Goal: Task Accomplishment & Management: Manage account settings

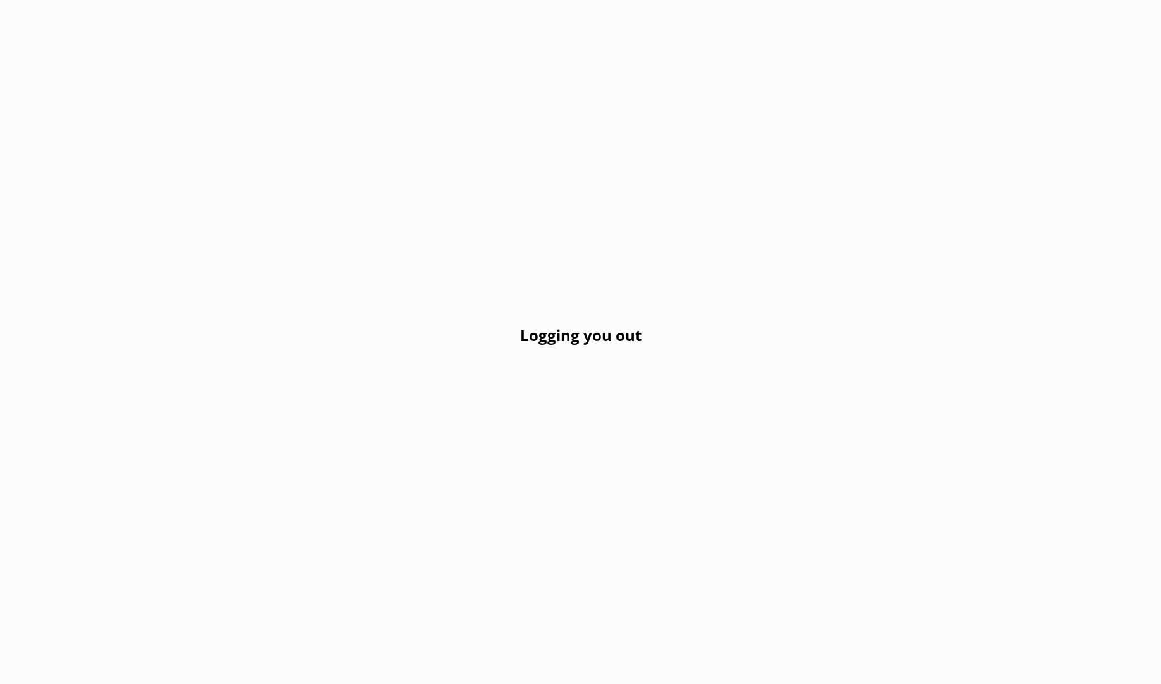
click at [750, 128] on div "Logging you out" at bounding box center [580, 342] width 1161 height 684
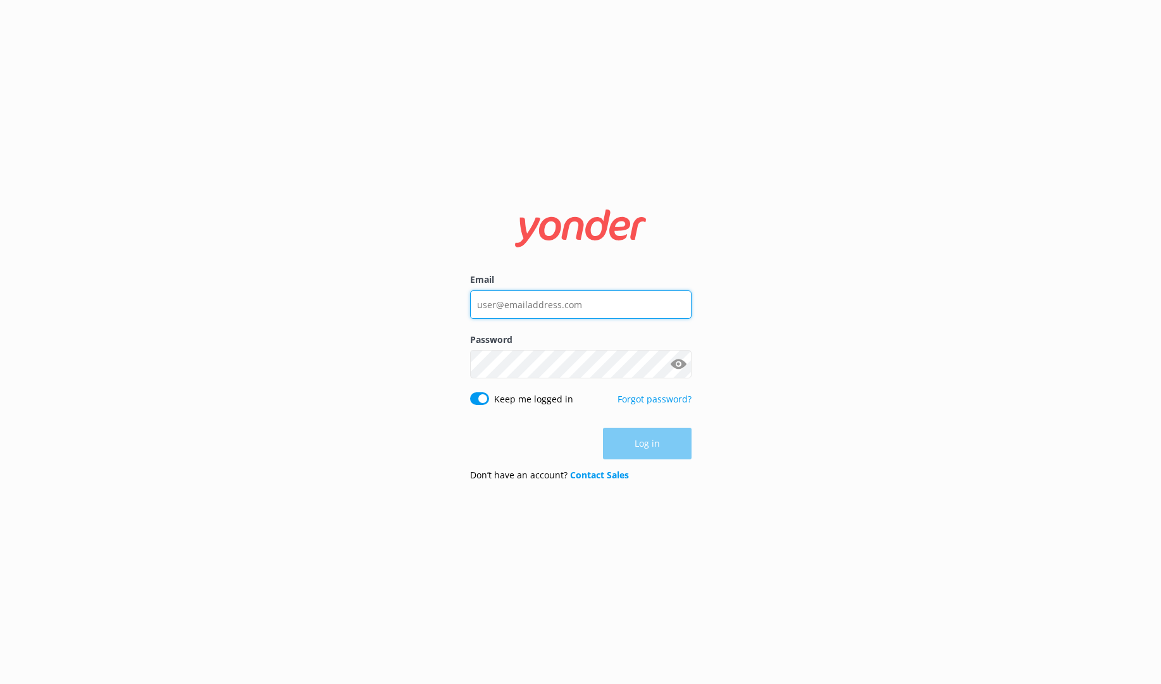
type input "[EMAIL_ADDRESS][DOMAIN_NAME]"
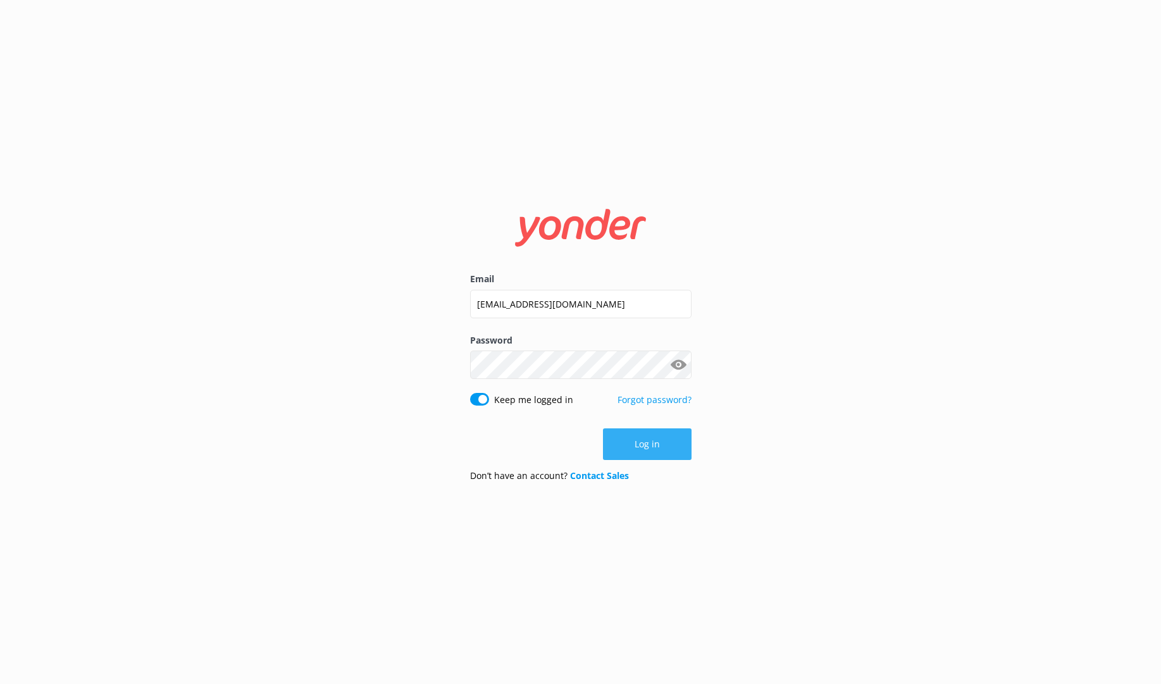
click at [657, 445] on button "Log in" at bounding box center [647, 444] width 89 height 32
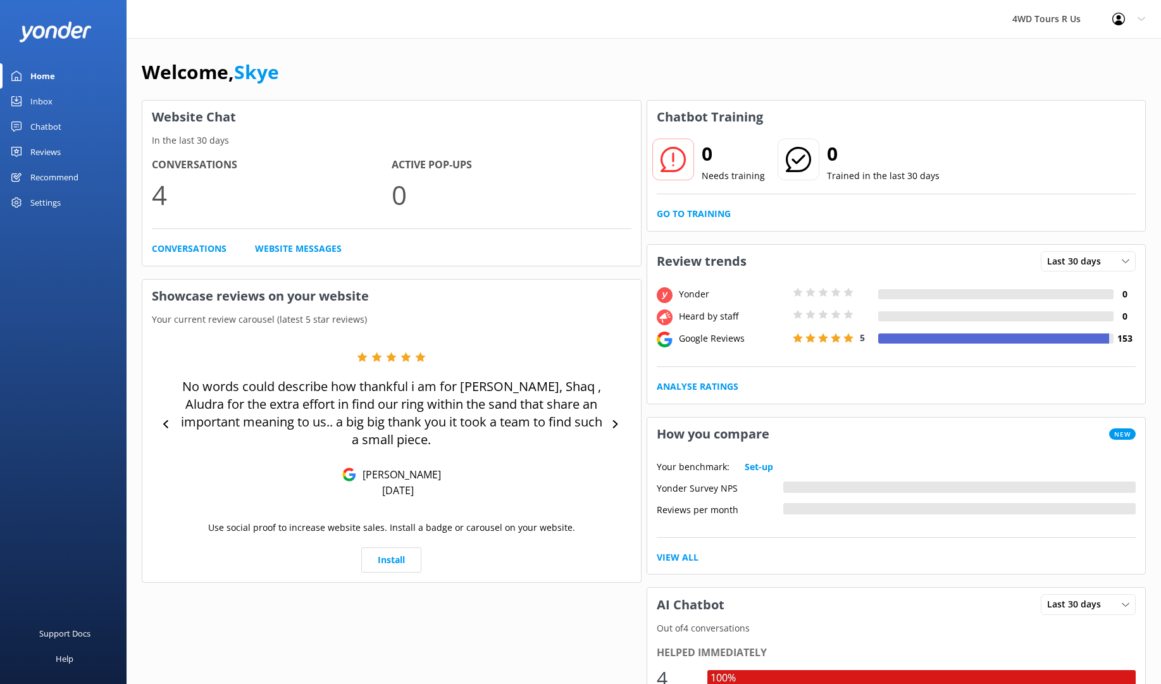
click at [44, 128] on div "Chatbot" at bounding box center [45, 126] width 31 height 25
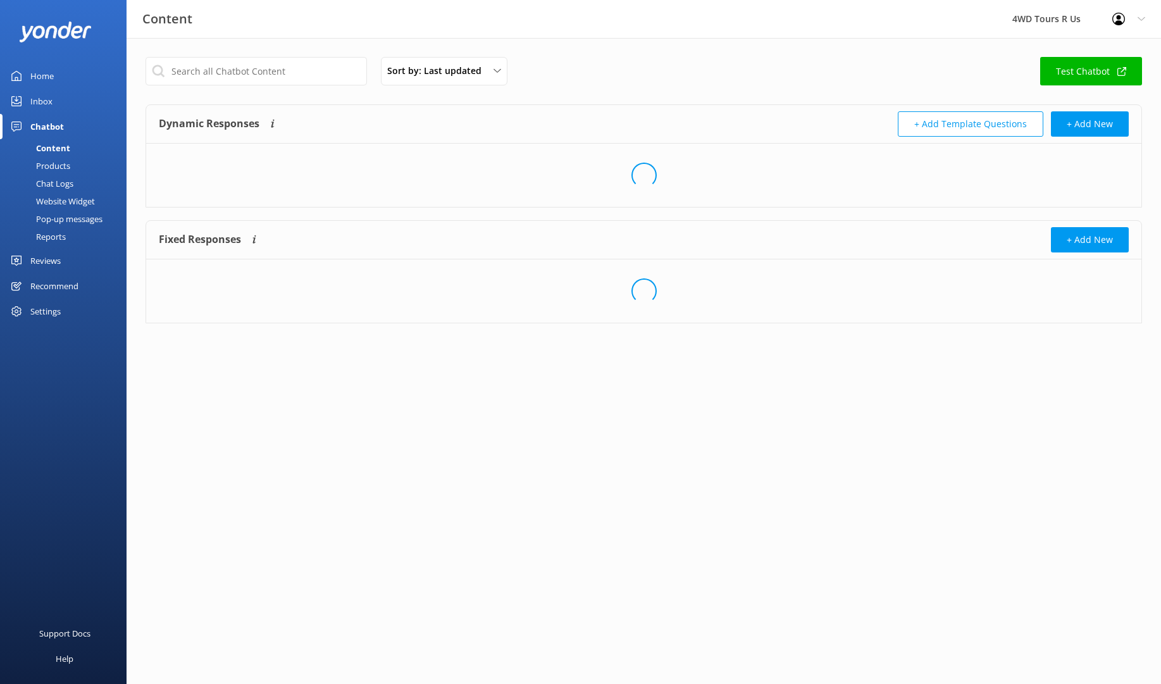
scroll to position [0, 1]
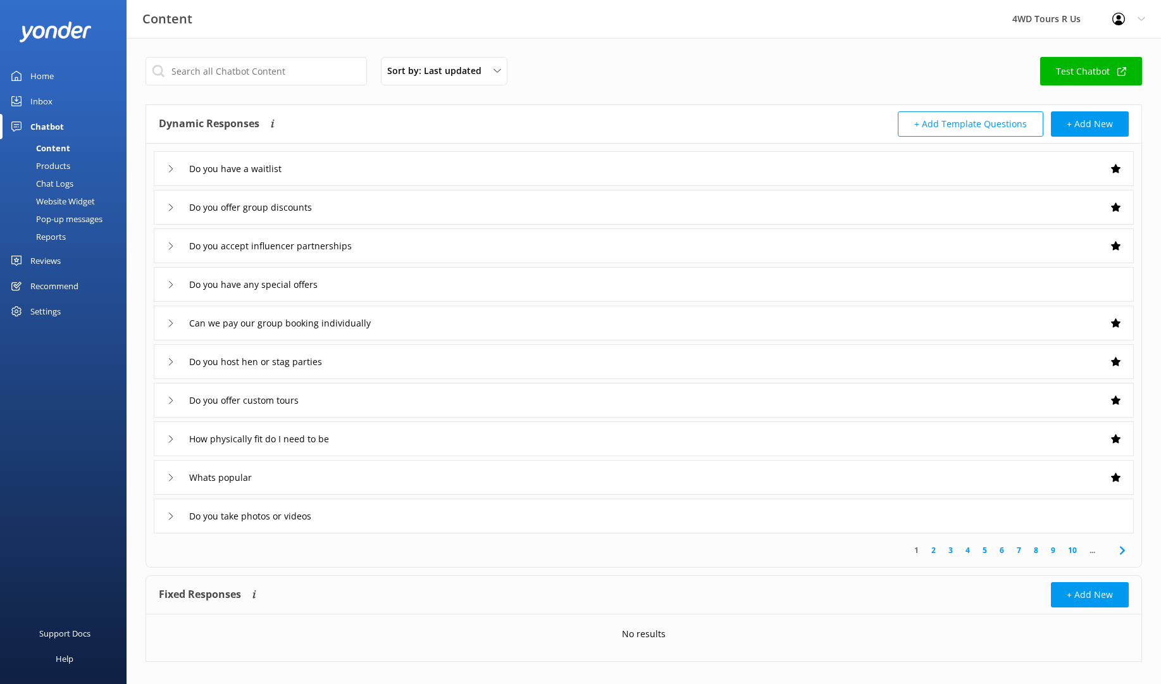
click at [54, 199] on div "Website Widget" at bounding box center [51, 201] width 87 height 18
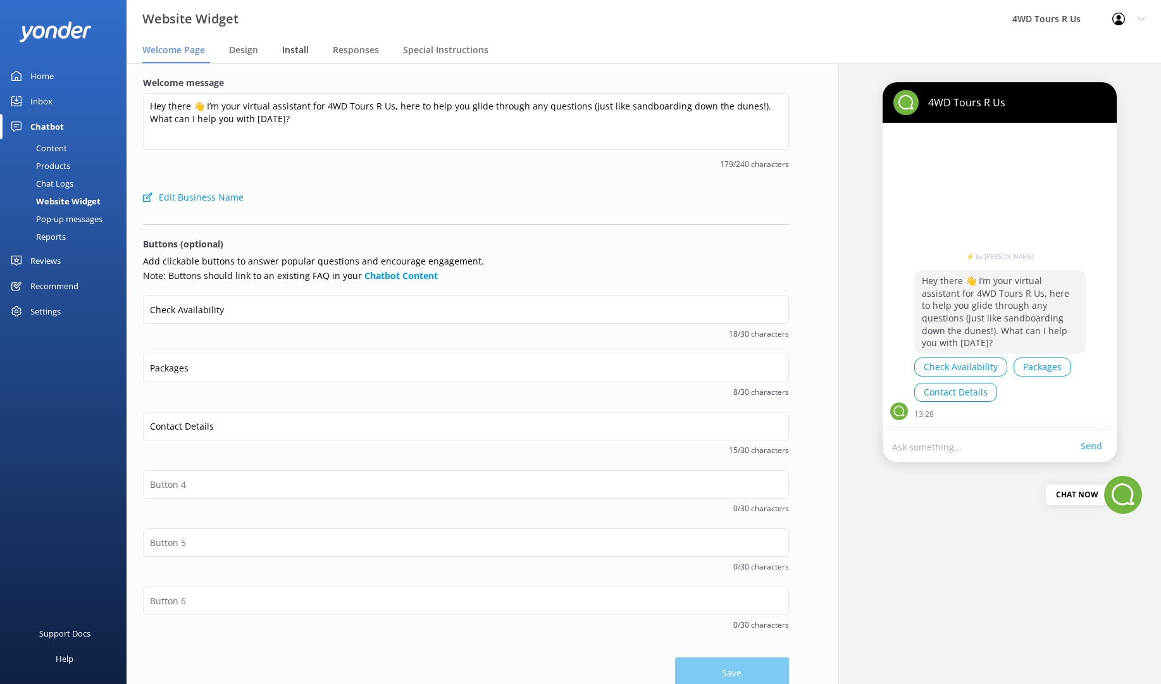
click at [301, 53] on span "Install" at bounding box center [295, 50] width 27 height 13
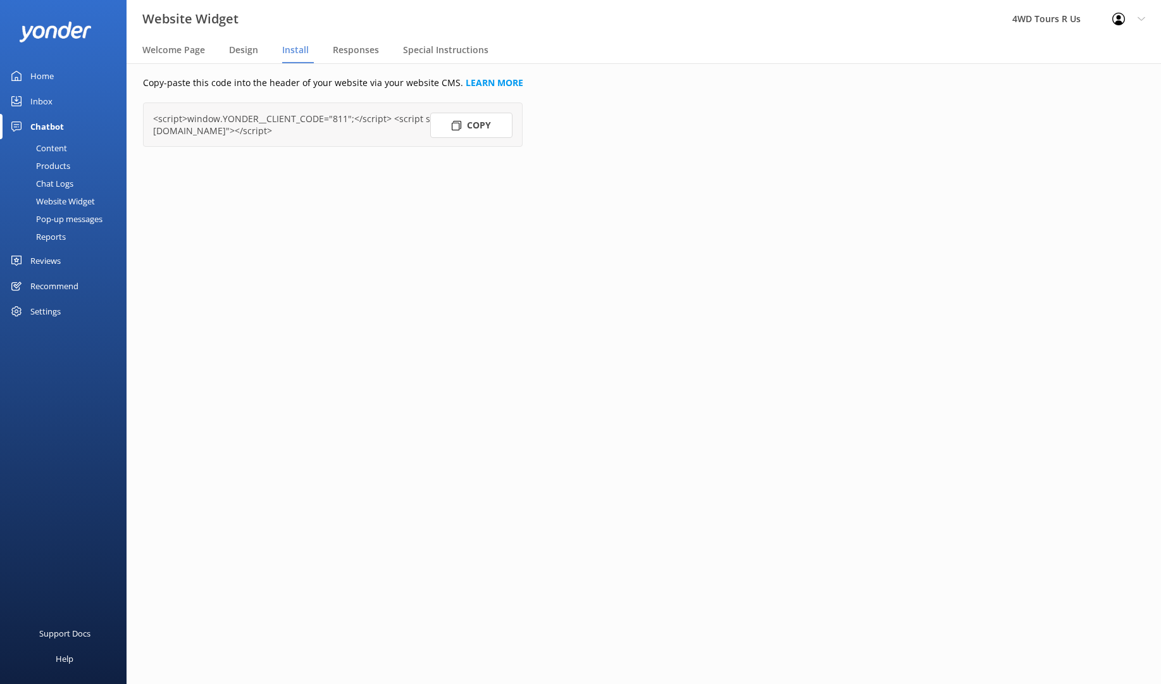
click at [473, 125] on button "Copy" at bounding box center [471, 125] width 82 height 25
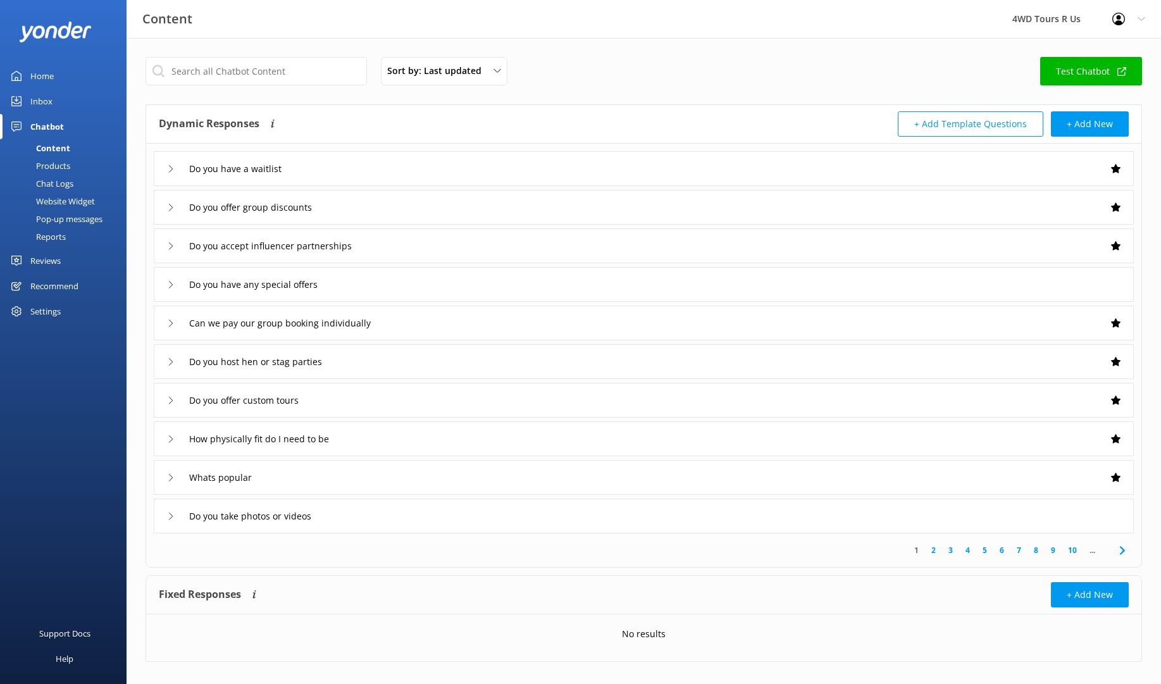
click at [50, 261] on div "Reviews" at bounding box center [45, 260] width 30 height 25
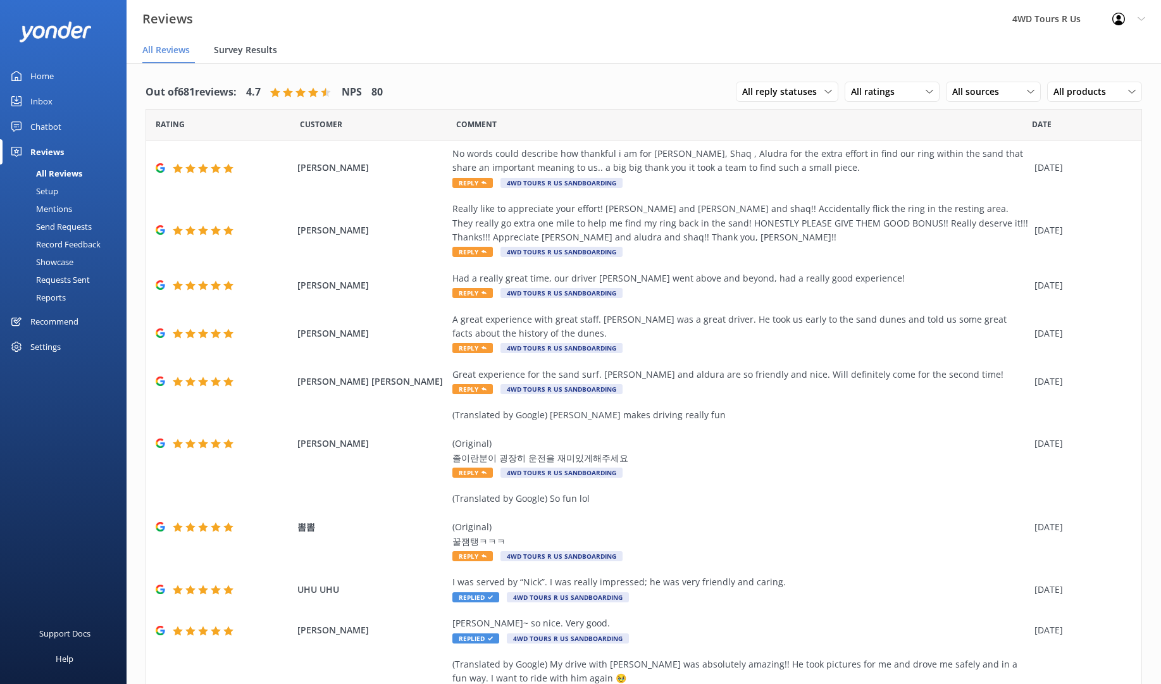
click at [254, 46] on span "Survey Results" at bounding box center [245, 50] width 63 height 13
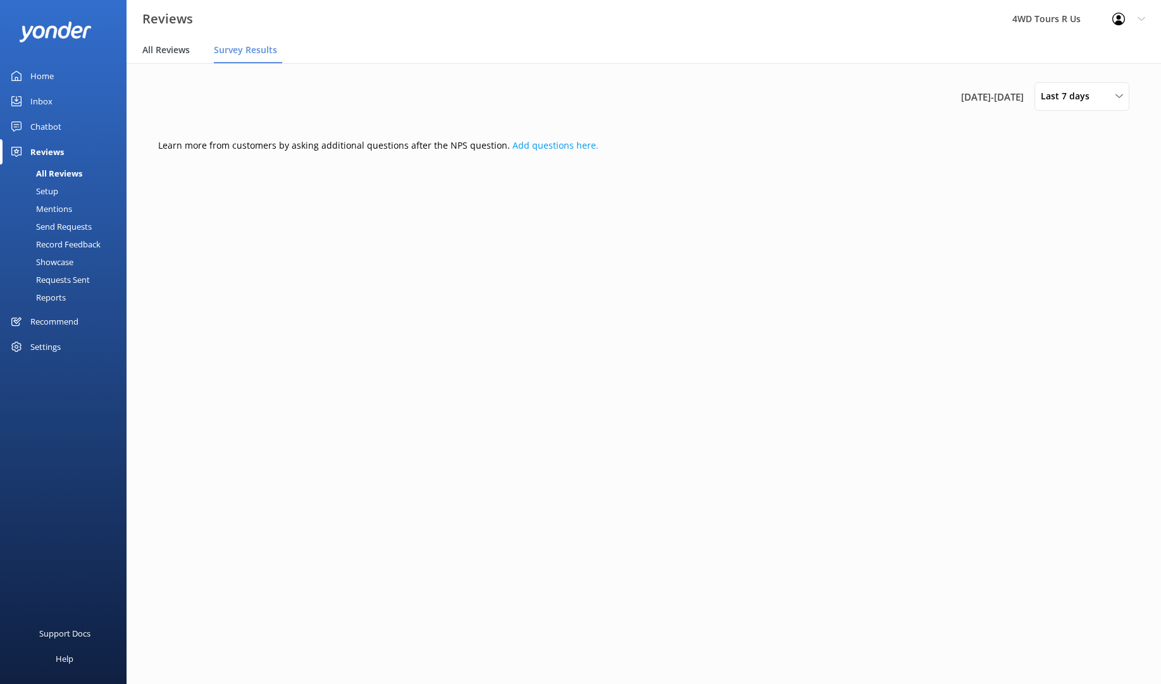
click at [167, 48] on span "All Reviews" at bounding box center [165, 50] width 47 height 13
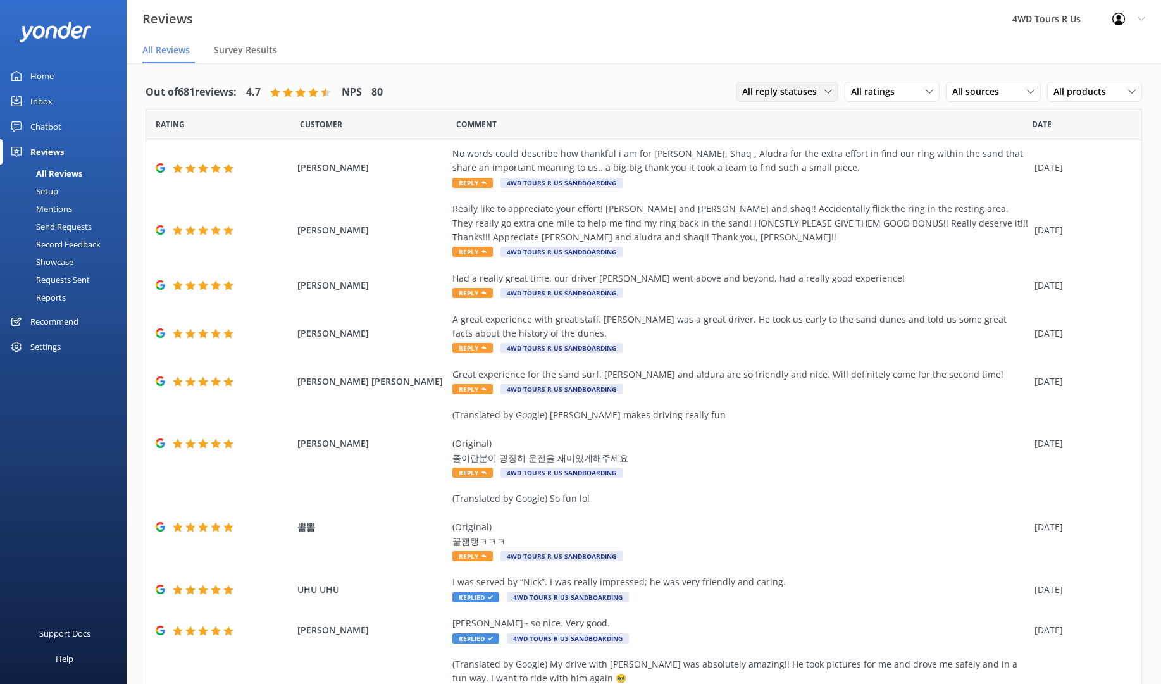
click at [829, 90] on icon at bounding box center [828, 92] width 8 height 8
click at [797, 142] on link "Needs a reply" at bounding box center [792, 143] width 113 height 25
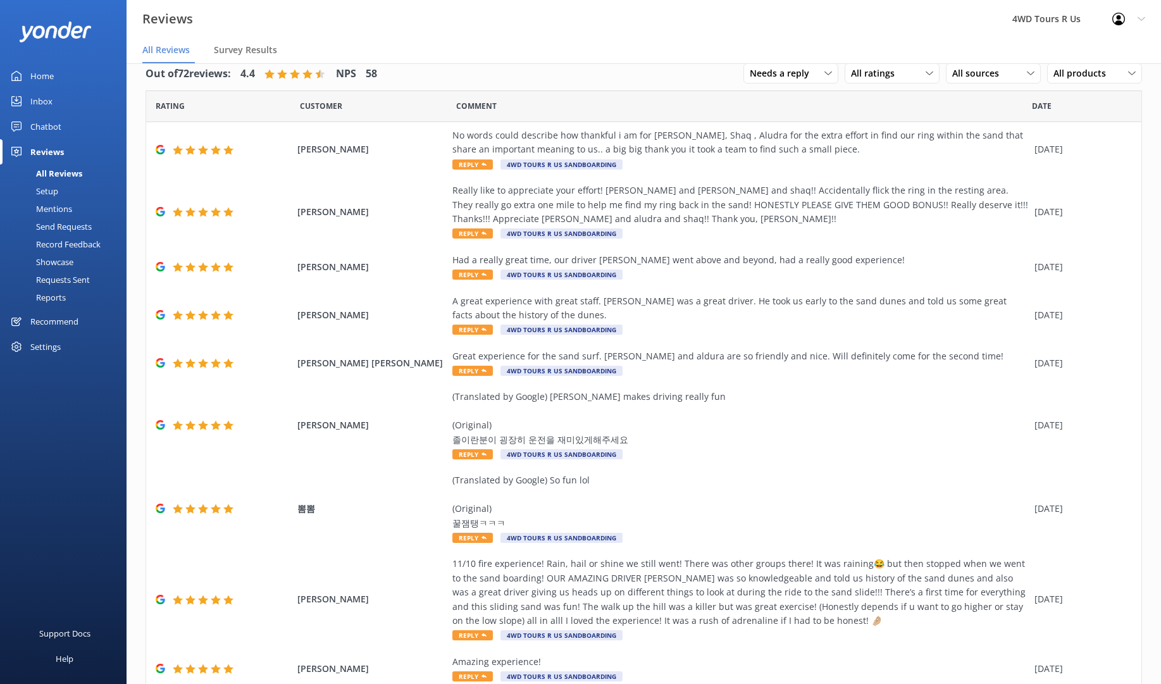
scroll to position [19, 0]
click at [59, 210] on div "Mentions" at bounding box center [40, 209] width 65 height 18
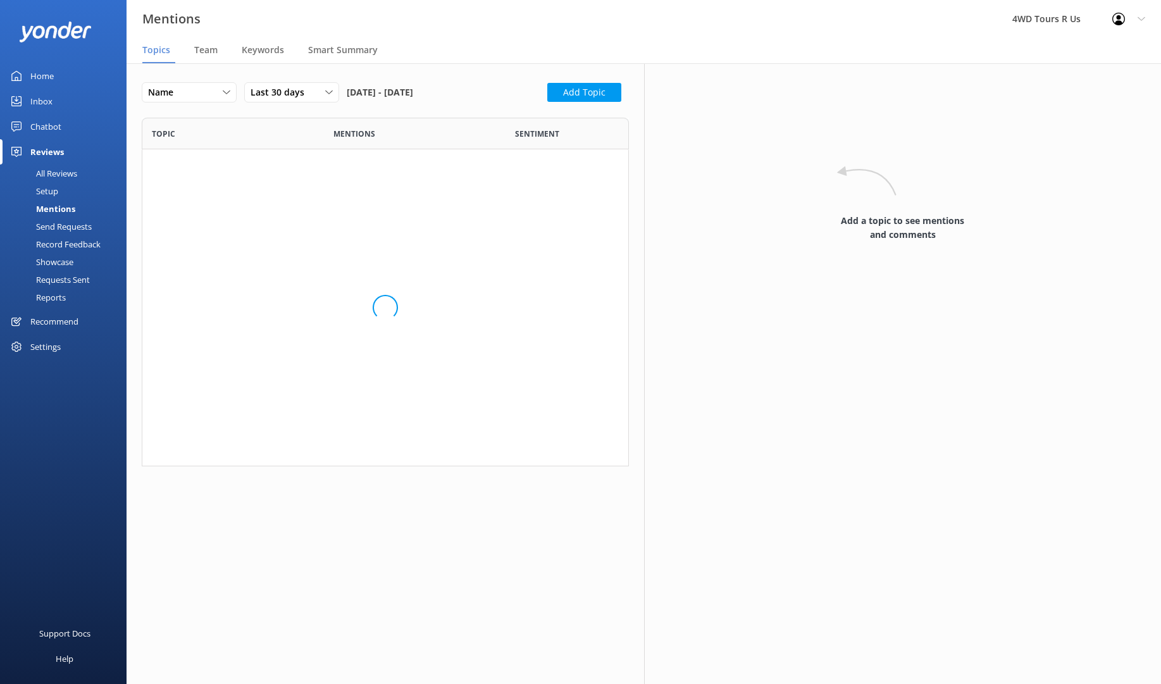
scroll to position [1, 1]
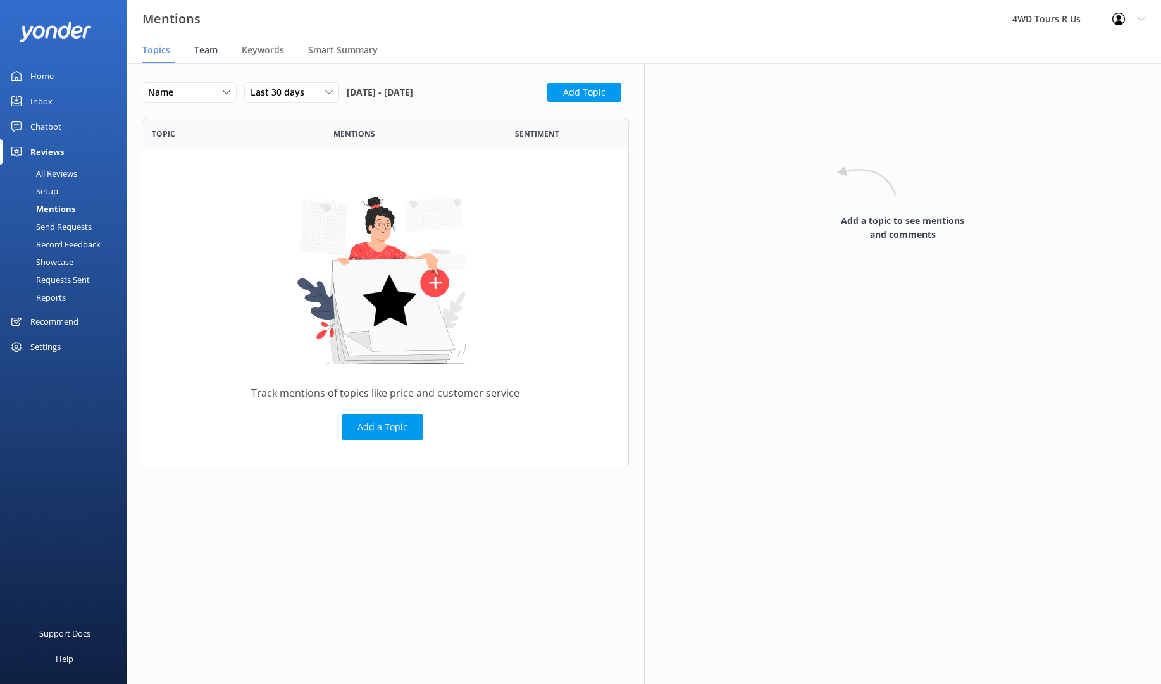
click at [202, 49] on span "Team" at bounding box center [205, 50] width 23 height 13
